Goal: Information Seeking & Learning: Learn about a topic

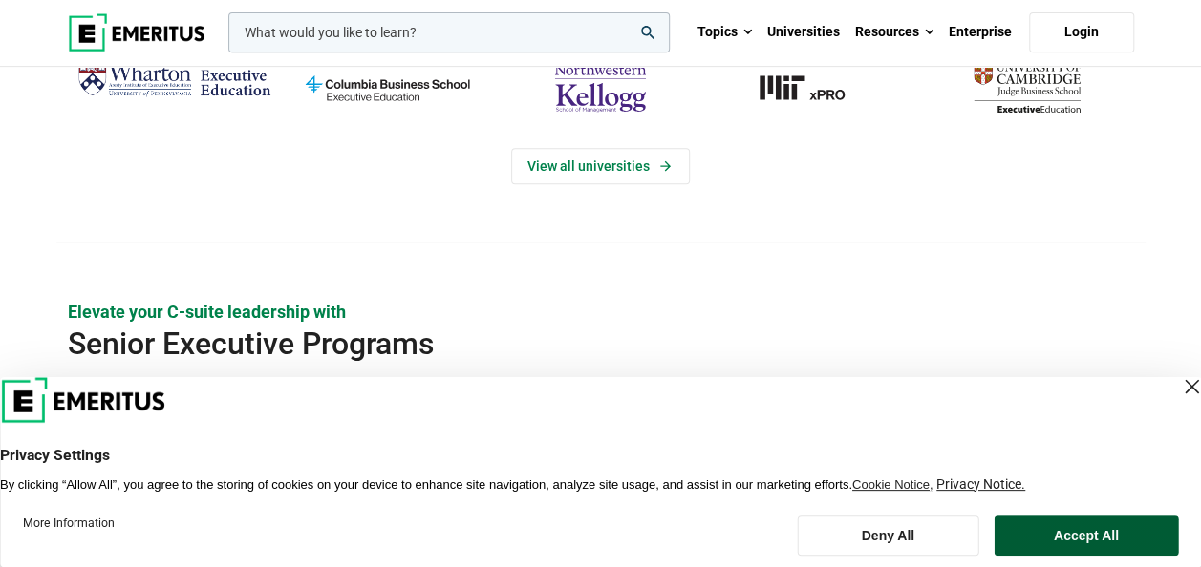
click at [1067, 537] on button "Accept All" at bounding box center [1086, 536] width 184 height 40
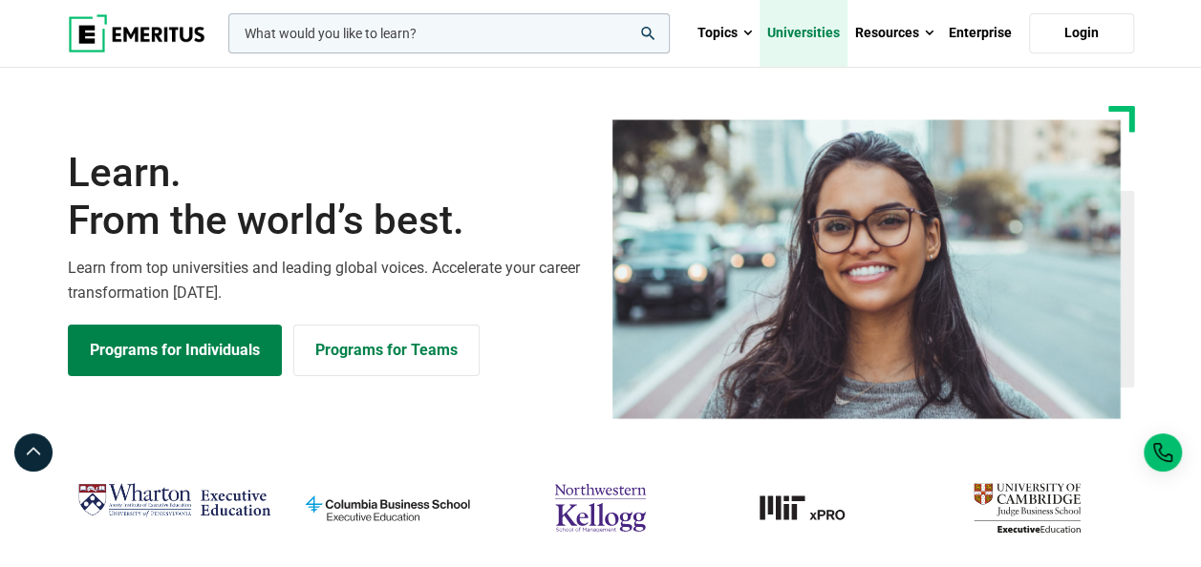
click at [825, 28] on link "Universities" at bounding box center [803, 33] width 88 height 67
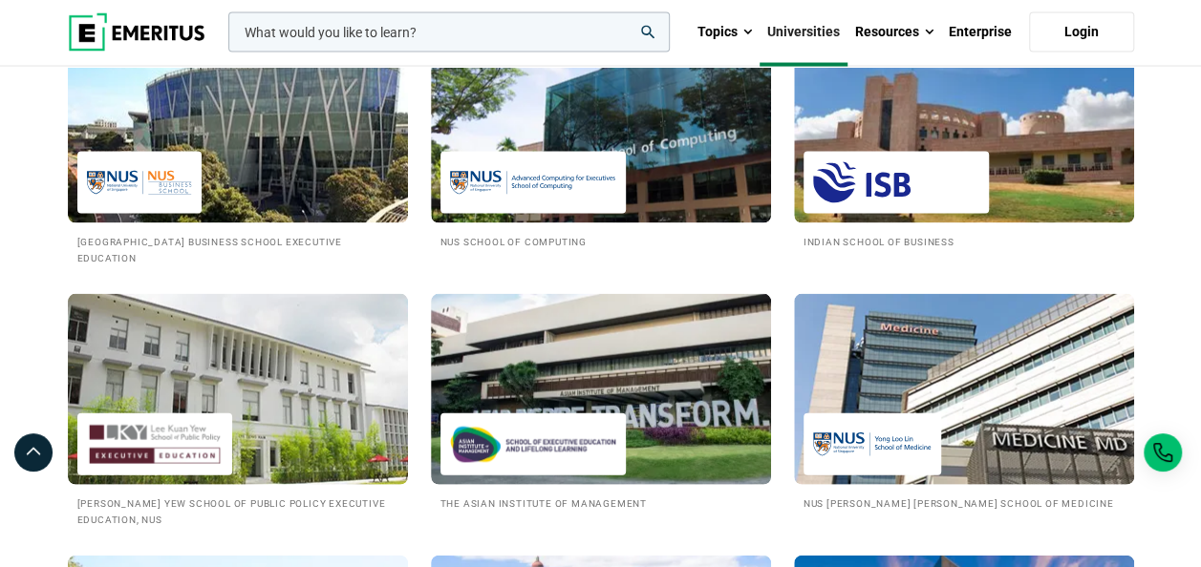
scroll to position [1742, 0]
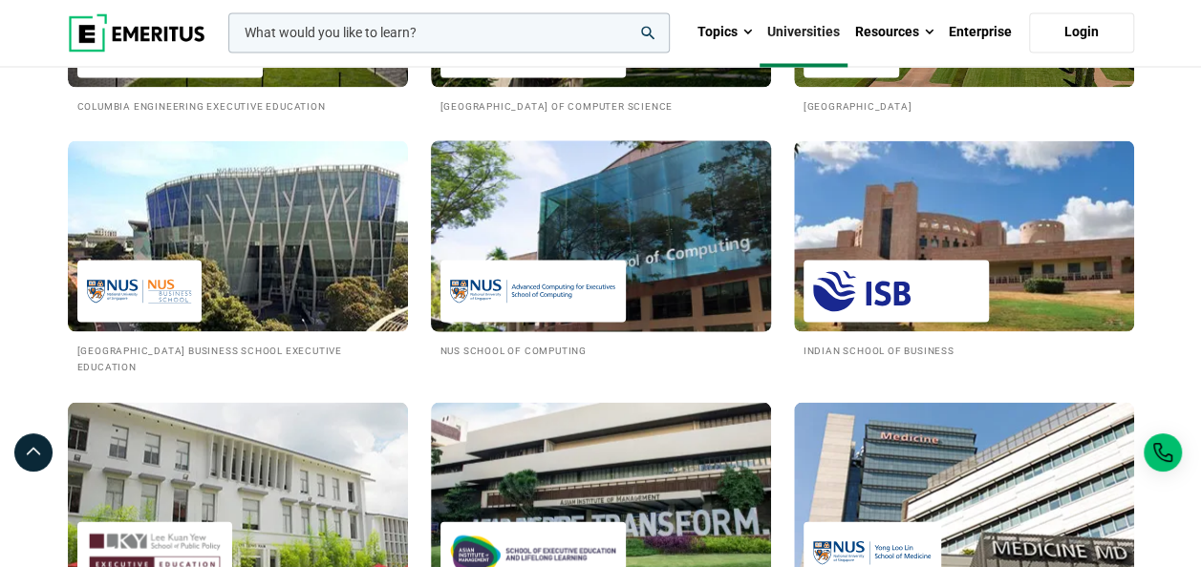
click at [611, 224] on img at bounding box center [601, 236] width 374 height 210
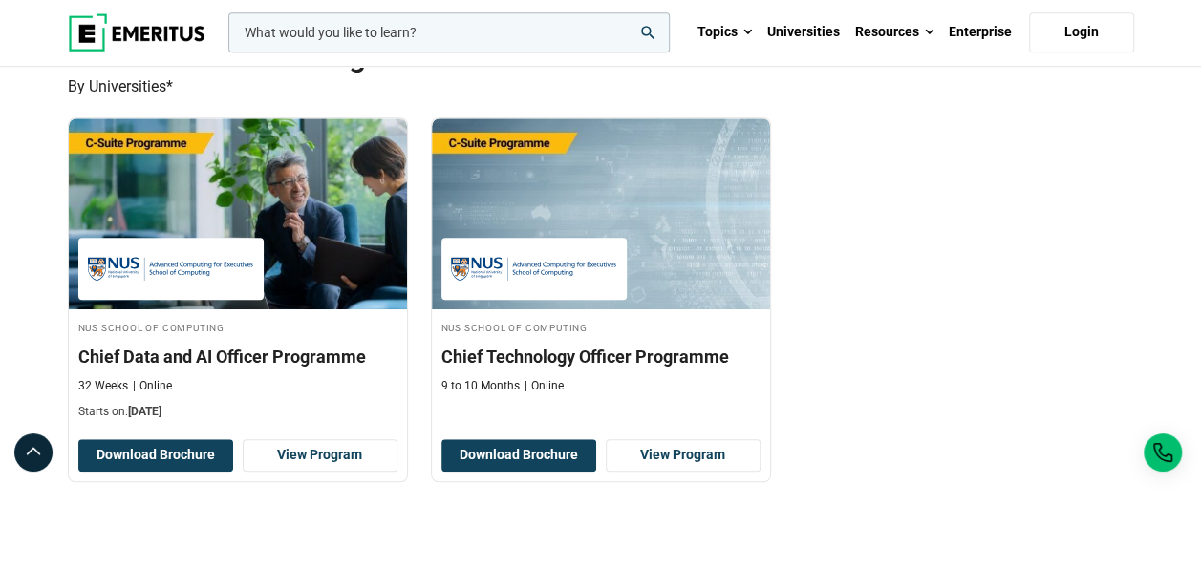
scroll to position [586, 0]
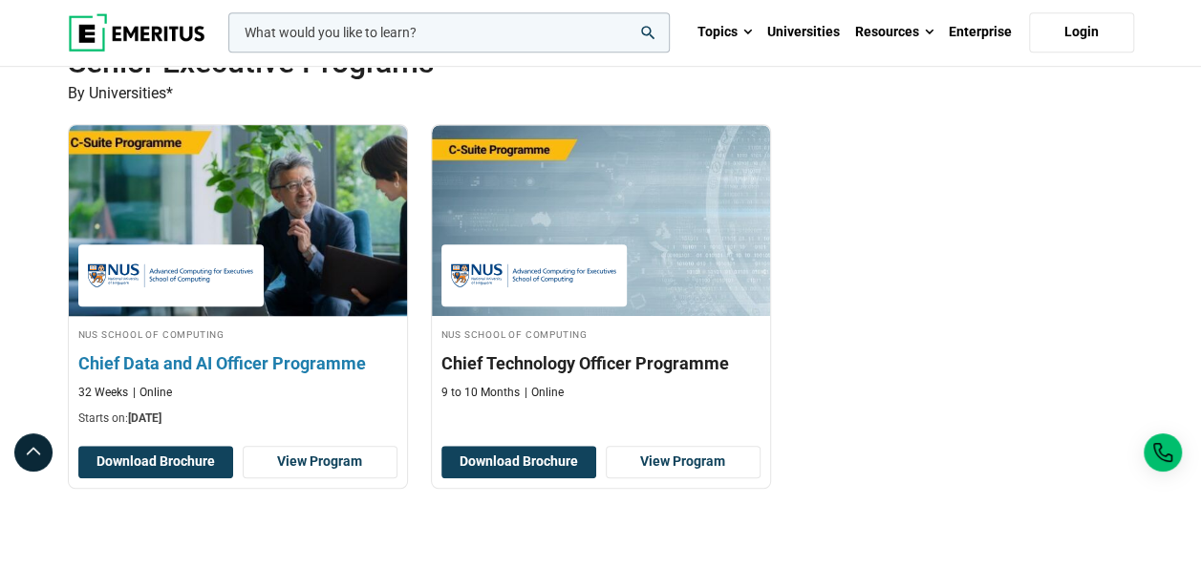
click at [307, 206] on img at bounding box center [238, 221] width 372 height 210
